Goal: Information Seeking & Learning: Learn about a topic

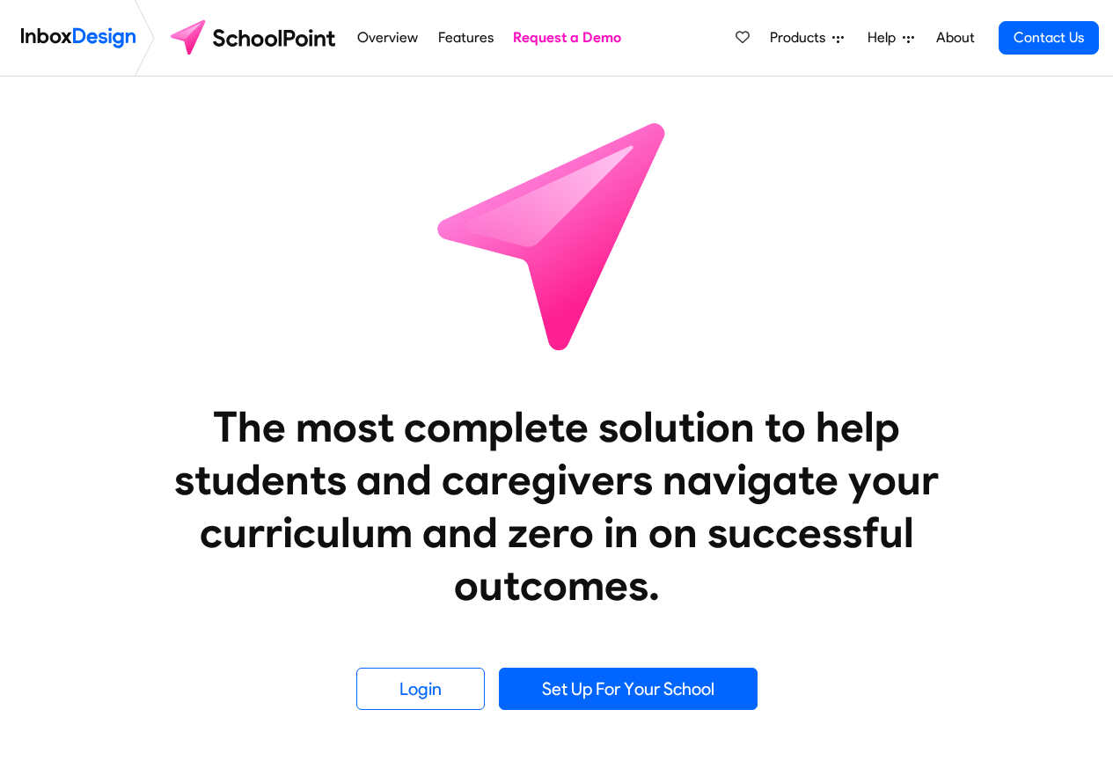
click at [785, 38] on span "Products" at bounding box center [801, 37] width 62 height 21
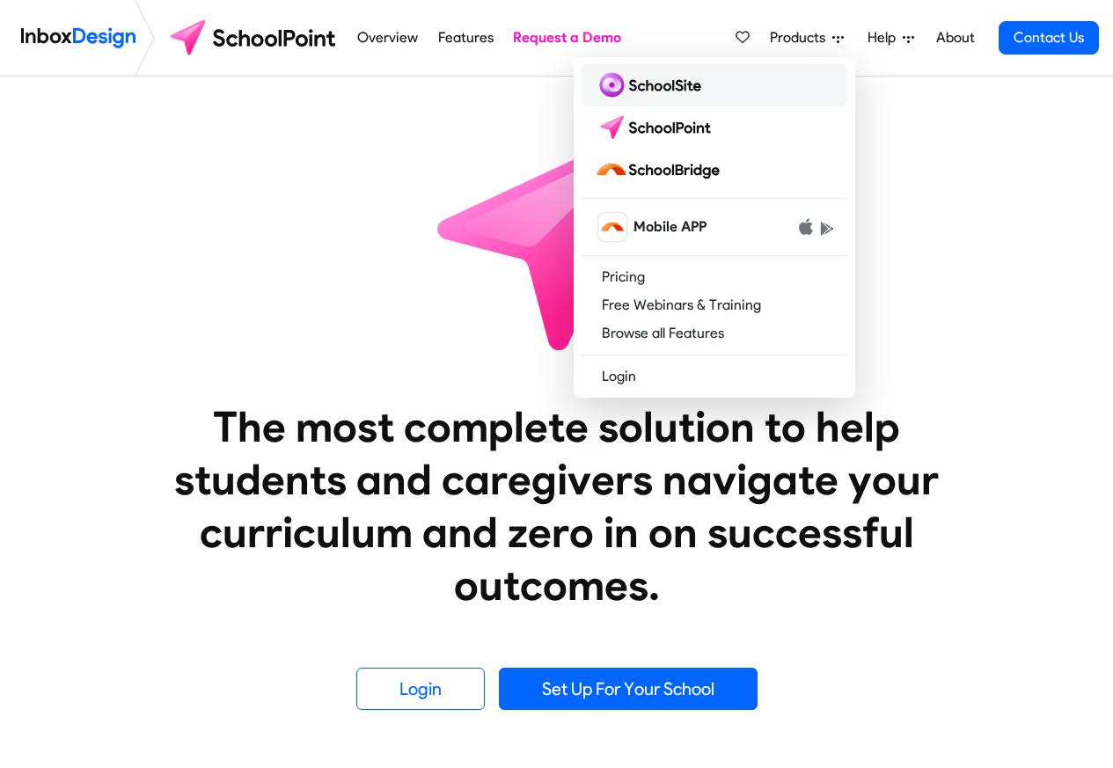
click at [660, 86] on img at bounding box center [651, 85] width 113 height 28
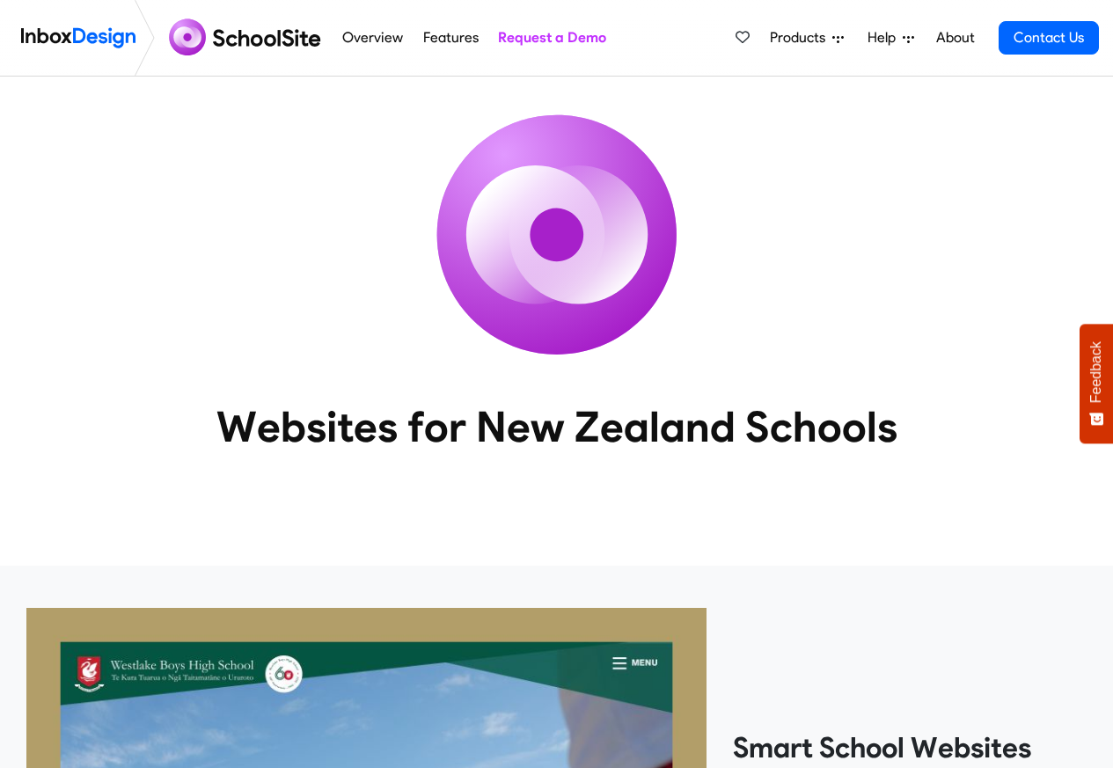
click at [414, 40] on li "Features" at bounding box center [450, 38] width 75 height 76
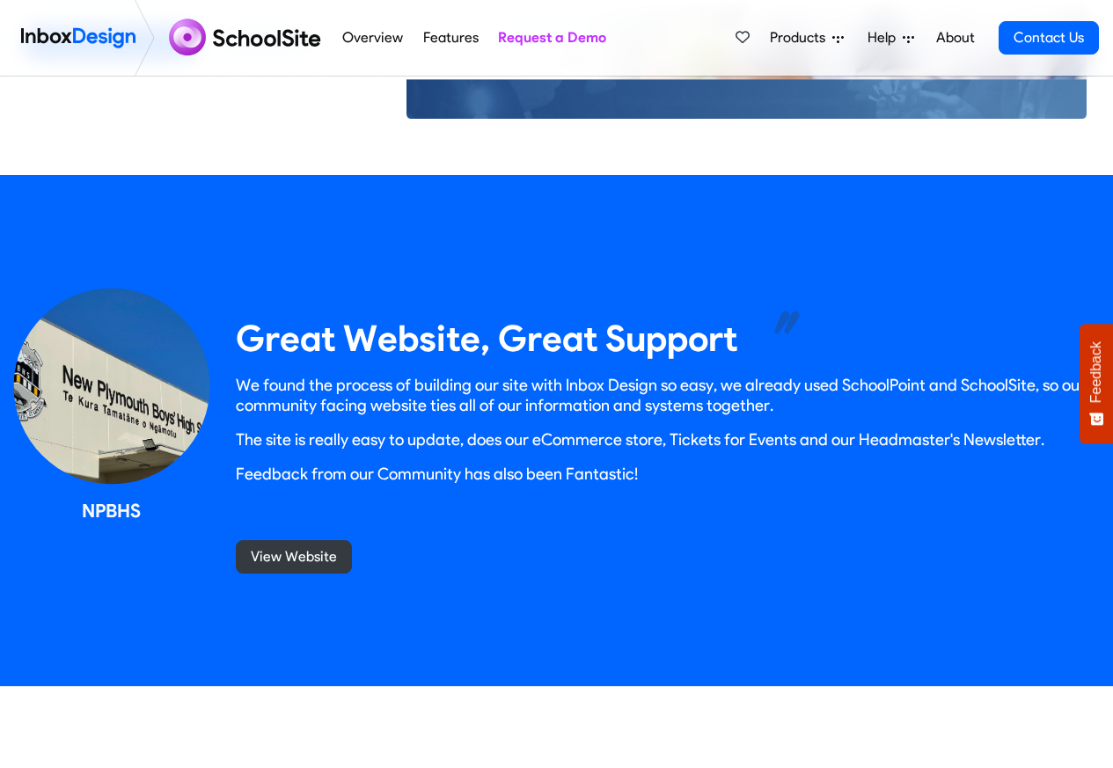
scroll to position [2892, 0]
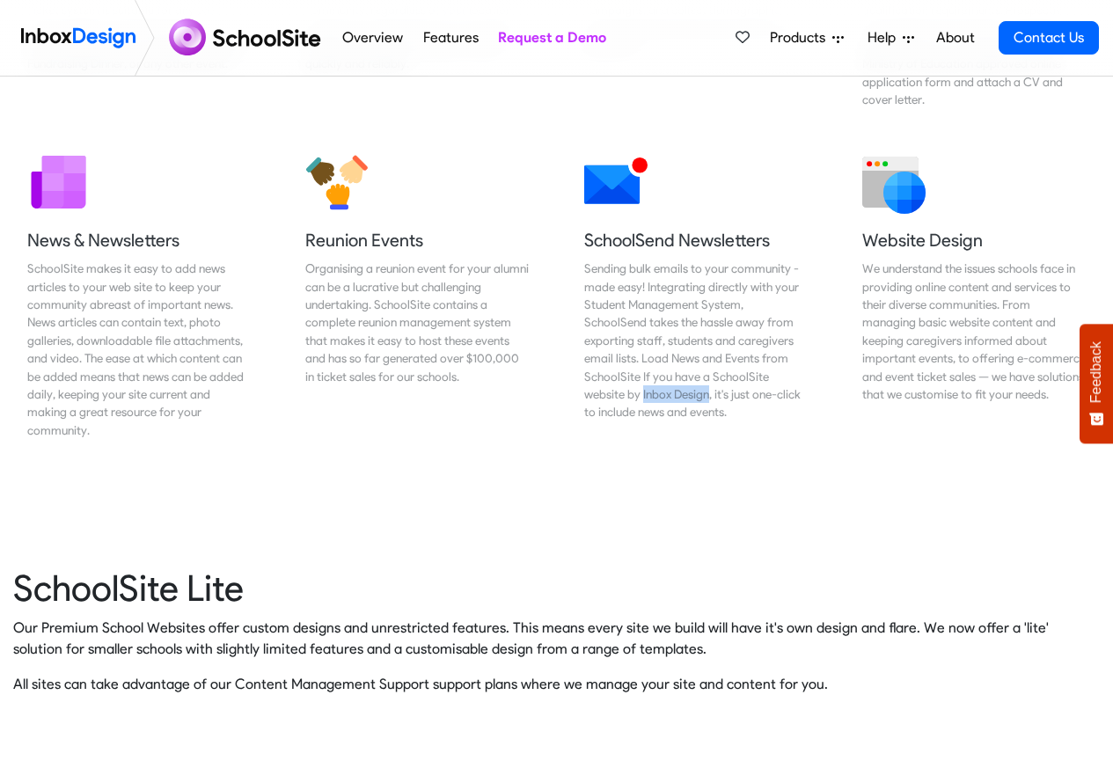
click at [809, 38] on span "Products" at bounding box center [801, 37] width 62 height 21
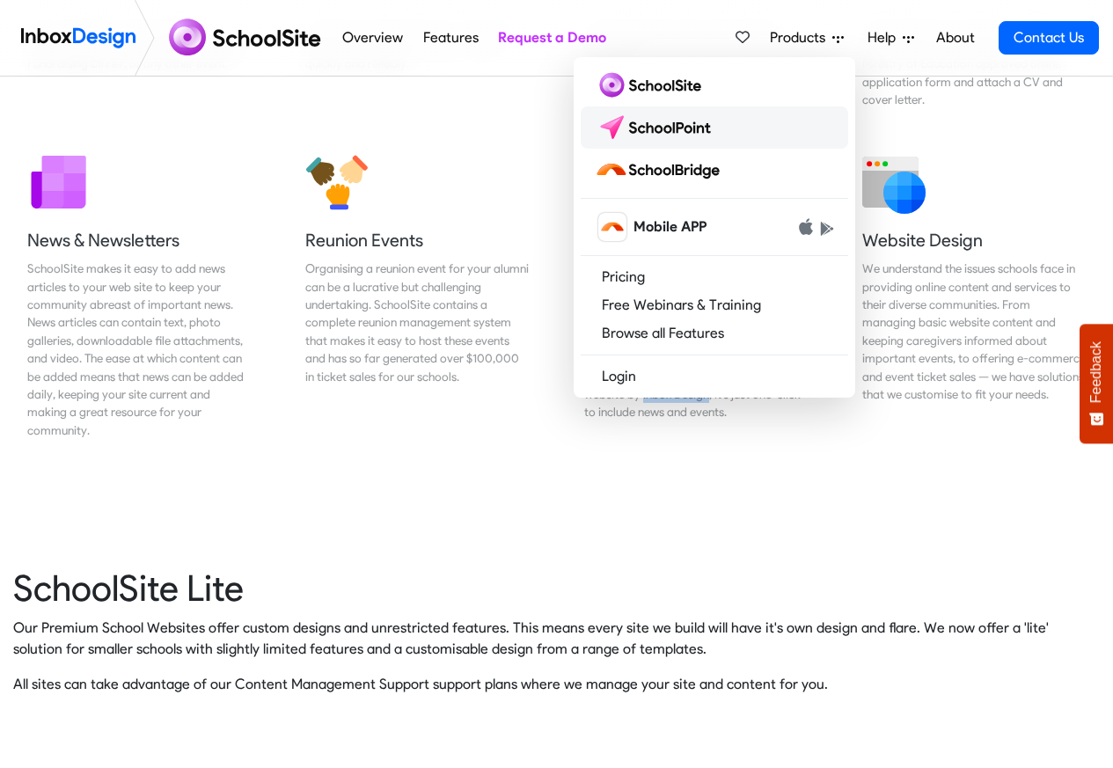
click at [645, 124] on img at bounding box center [657, 127] width 124 height 28
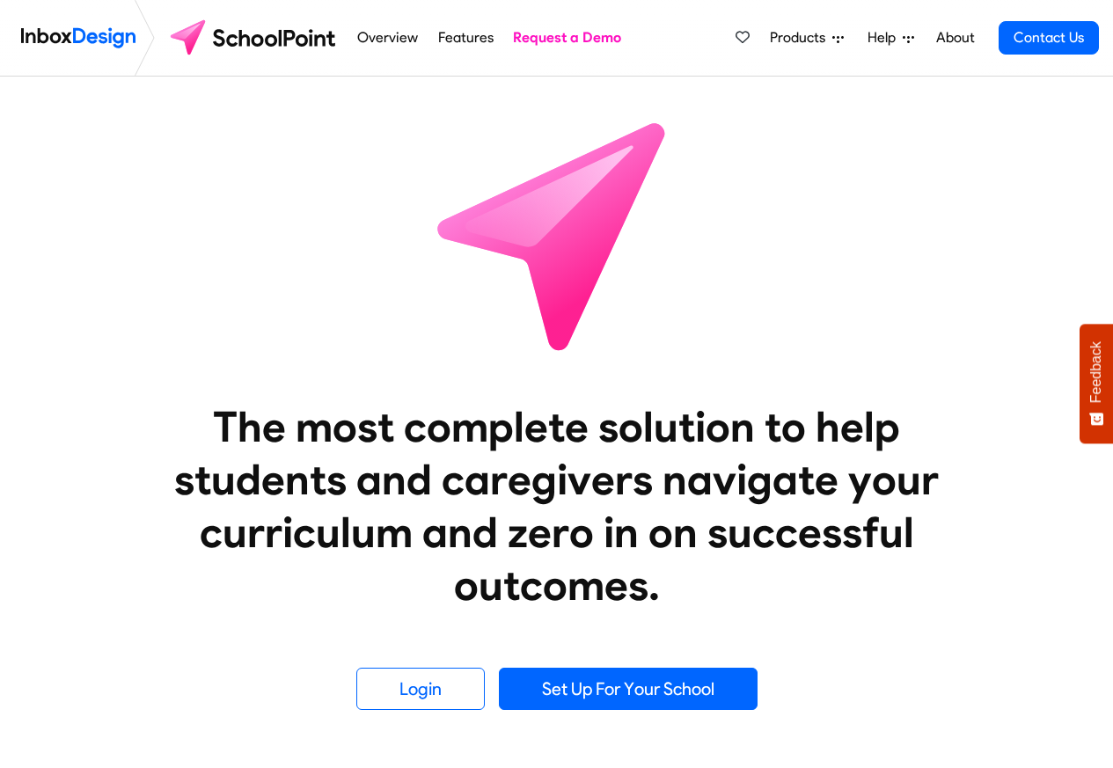
click at [349, 40] on li "Overview" at bounding box center [387, 38] width 80 height 76
click at [445, 38] on link "Features" at bounding box center [465, 37] width 65 height 35
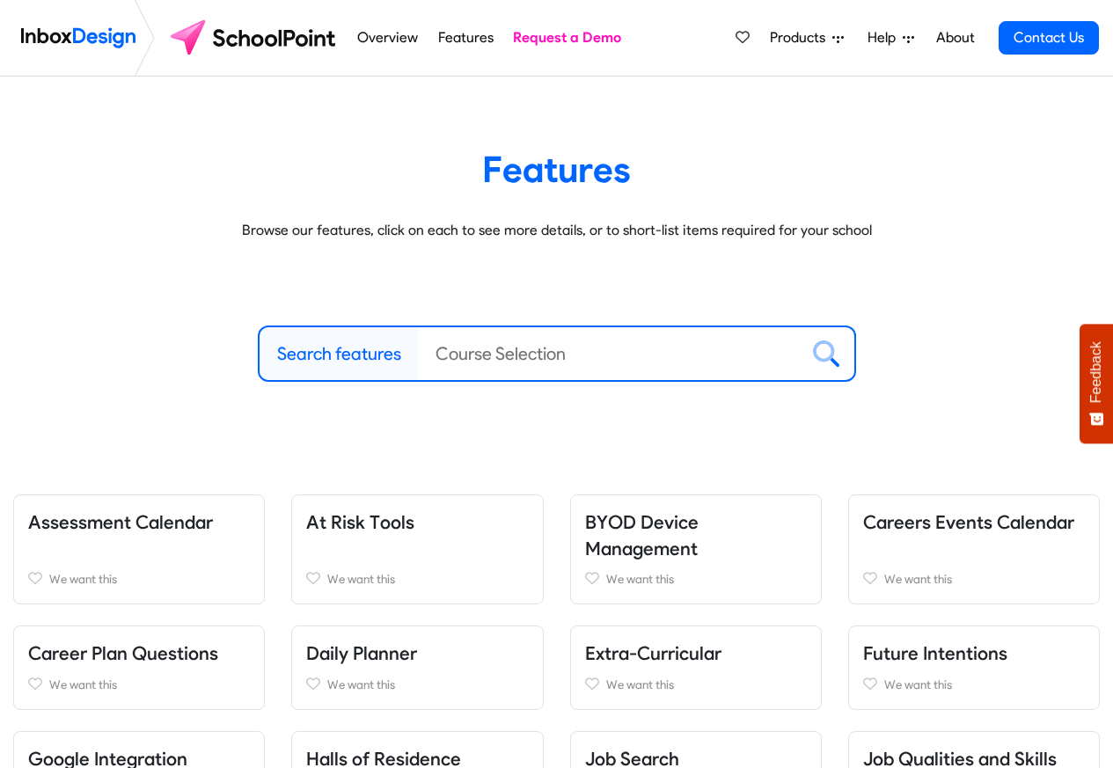
click at [446, 38] on link "Features" at bounding box center [465, 37] width 65 height 35
click at [361, 351] on label "Search features" at bounding box center [339, 353] width 124 height 26
click at [418, 351] on input "Search features" at bounding box center [608, 353] width 381 height 53
paste input "Inbox Design"
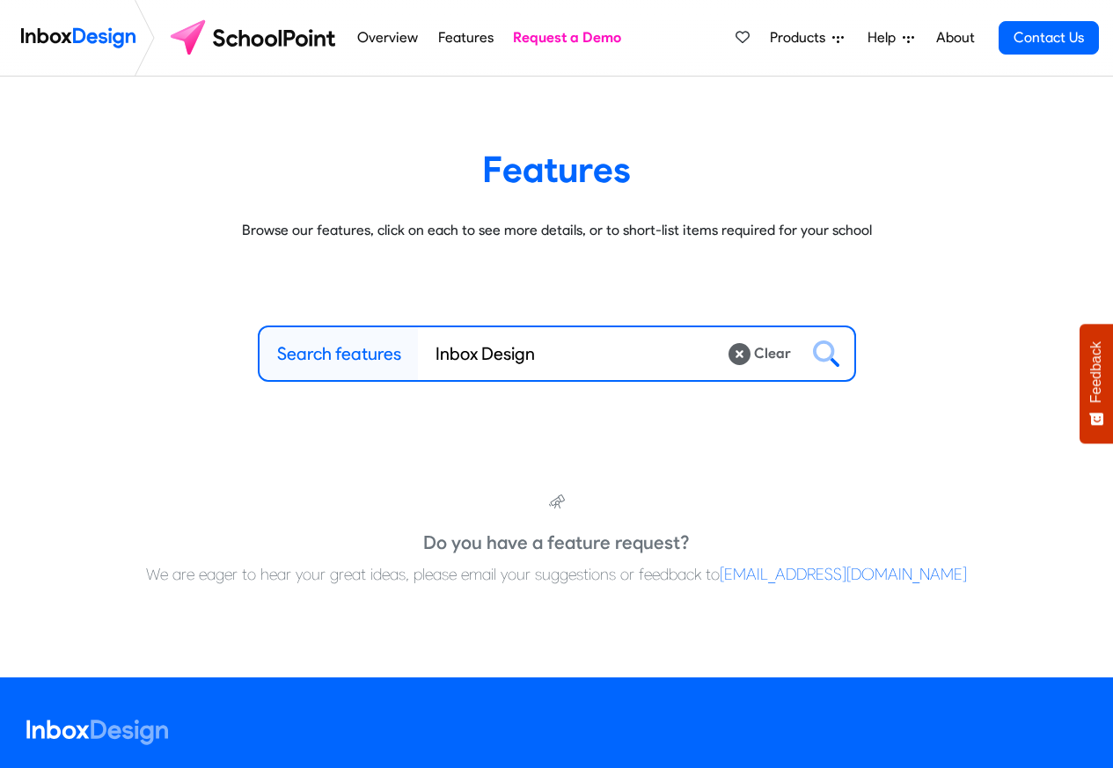
type input "Inbox Design"
click at [828, 355] on icon at bounding box center [826, 353] width 26 height 26
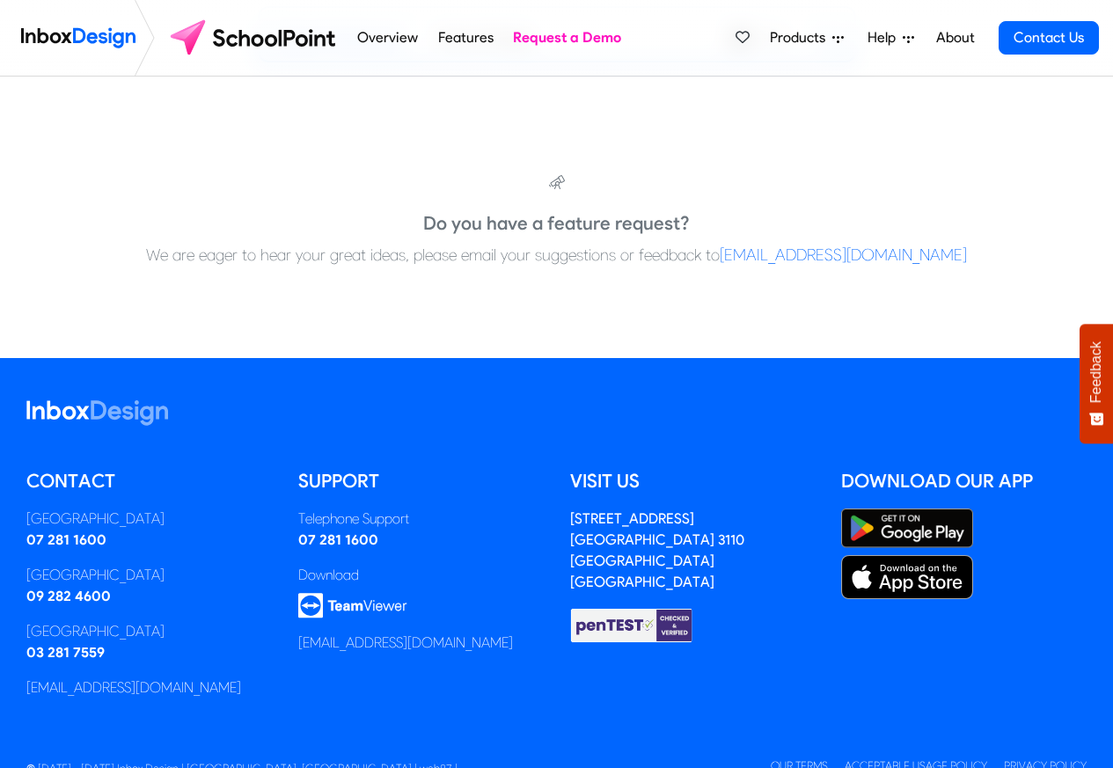
scroll to position [369, 0]
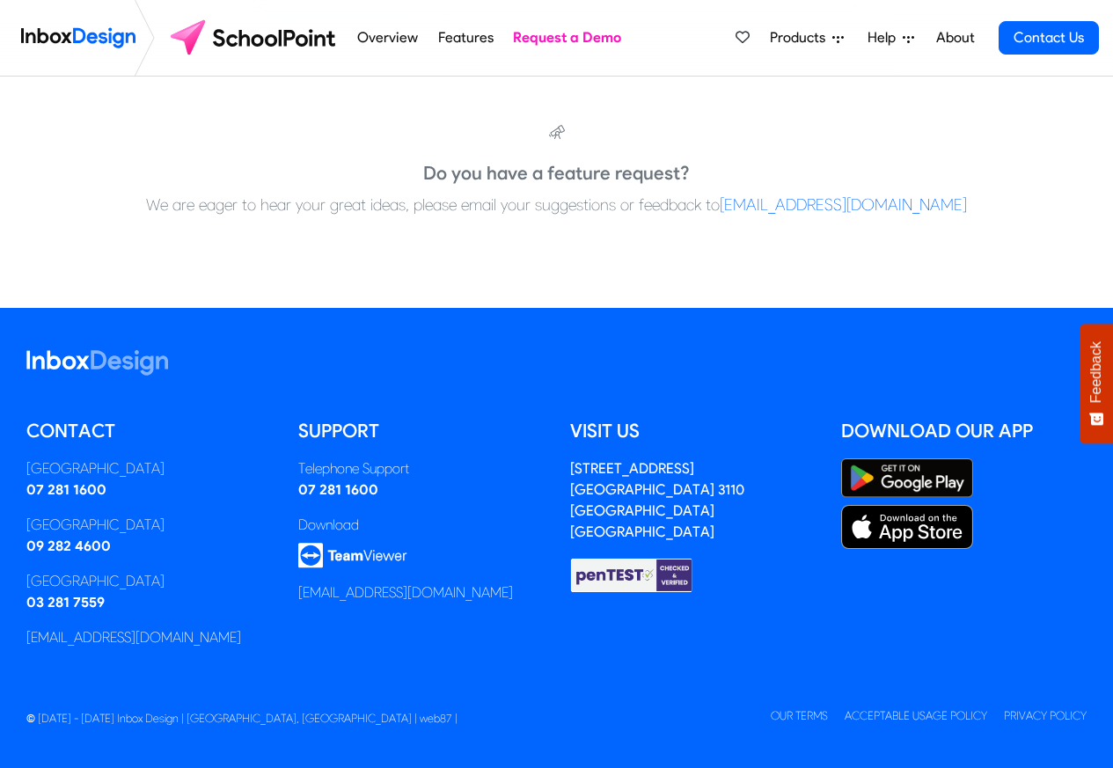
click at [815, 38] on span "Products" at bounding box center [801, 37] width 62 height 21
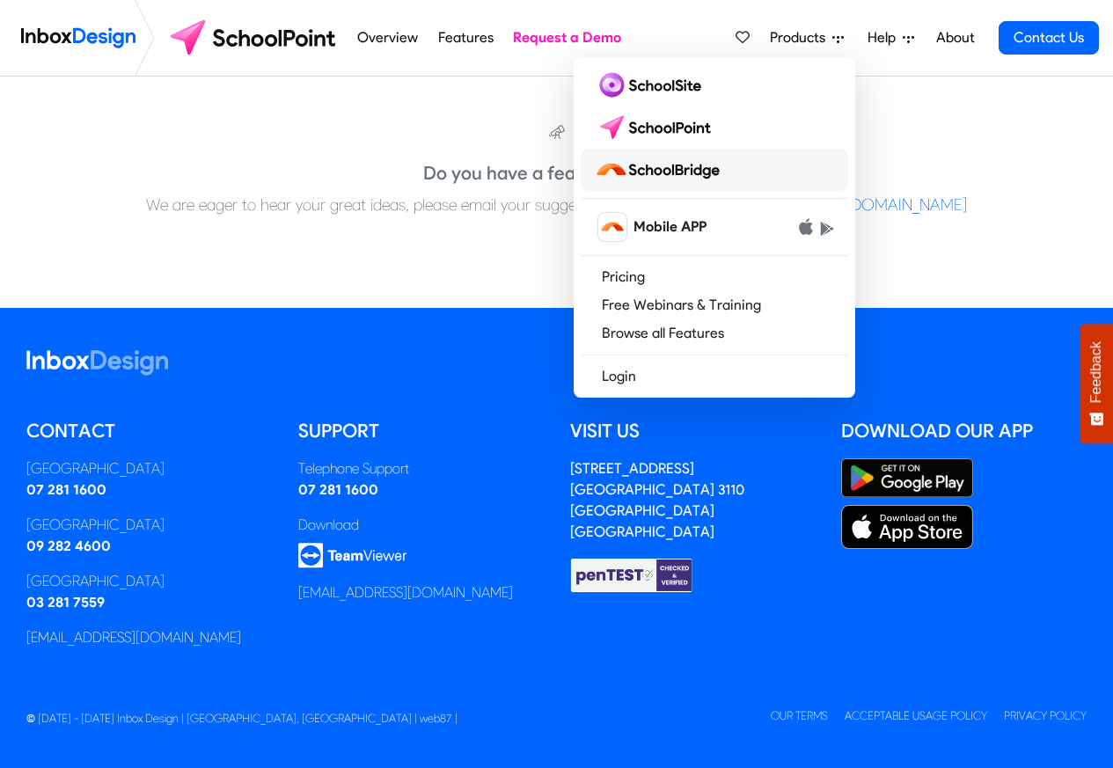
click at [682, 170] on img at bounding box center [661, 170] width 132 height 28
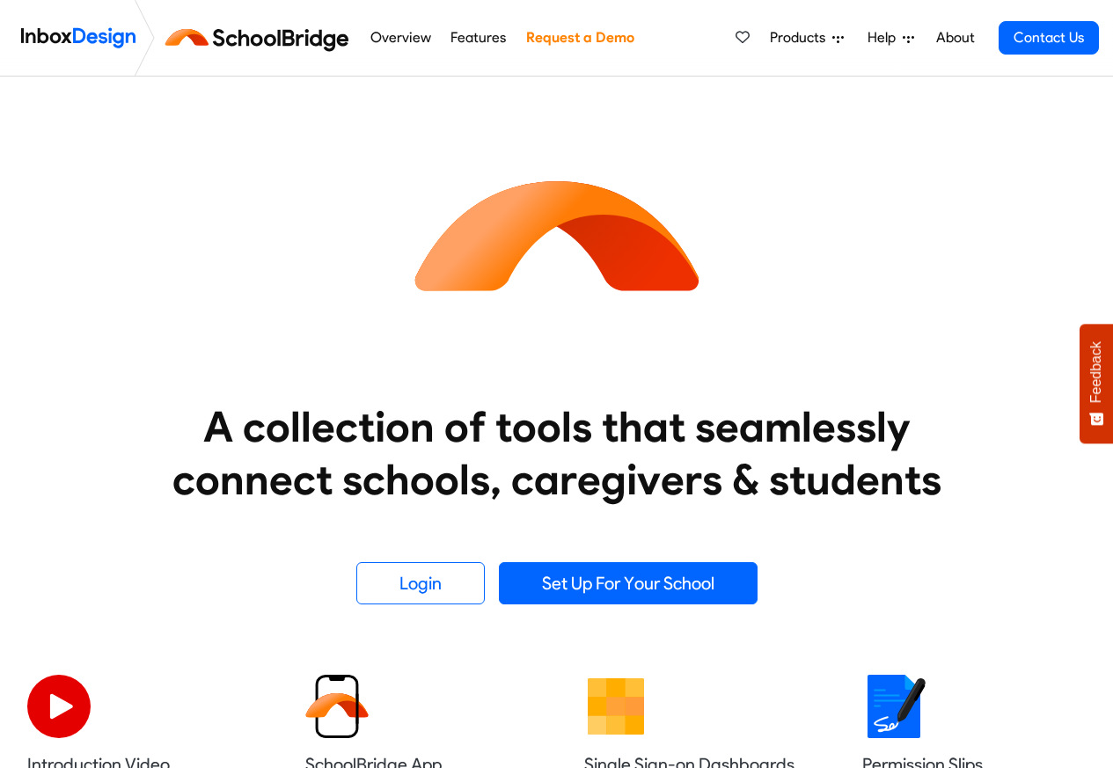
click at [390, 42] on link "Overview" at bounding box center [400, 37] width 70 height 35
